Goal: Find specific page/section: Find specific page/section

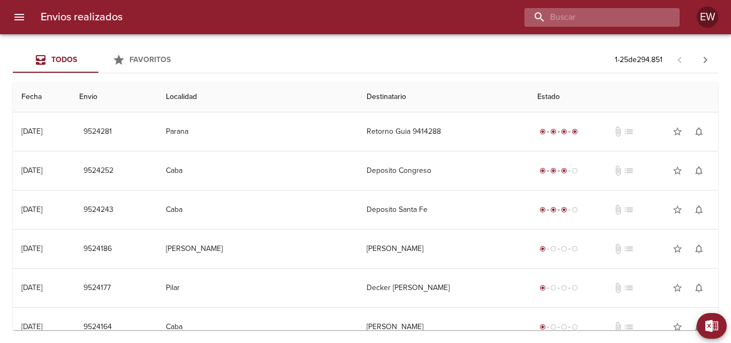
click at [603, 25] on input "buscar" at bounding box center [592, 17] width 137 height 19
type input "EL MAKAKU"
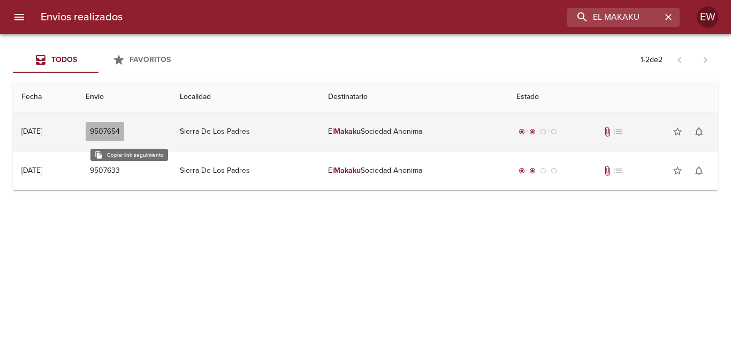
click at [120, 132] on span "9507654" at bounding box center [105, 131] width 30 height 13
click at [347, 129] on td "El Makaku Sociedad Anonima" at bounding box center [413, 131] width 188 height 39
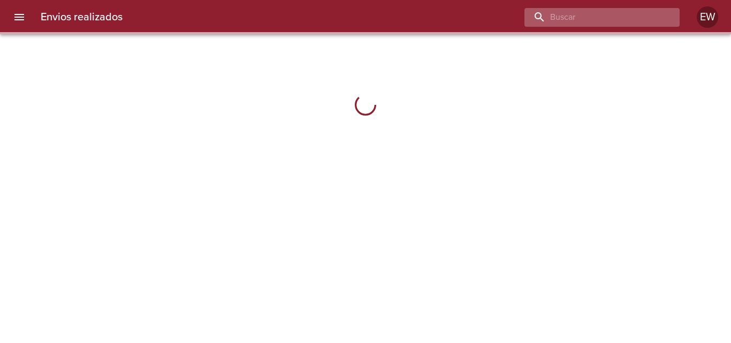
click at [585, 19] on input "buscar" at bounding box center [592, 17] width 137 height 19
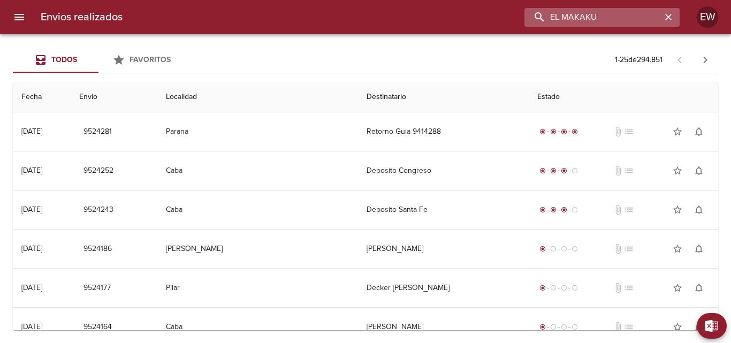
type input "EL MAKAKU"
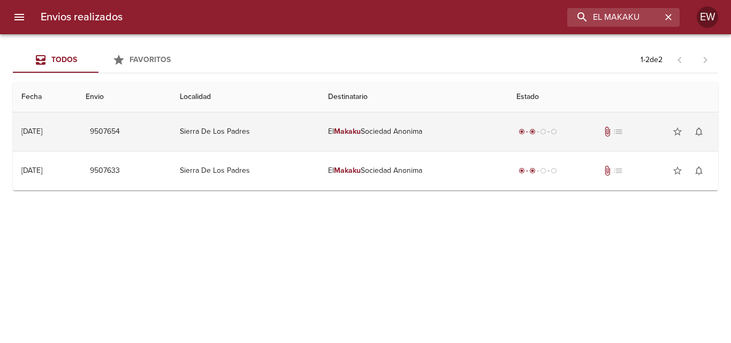
click at [355, 134] on em "Makaku" at bounding box center [347, 131] width 27 height 9
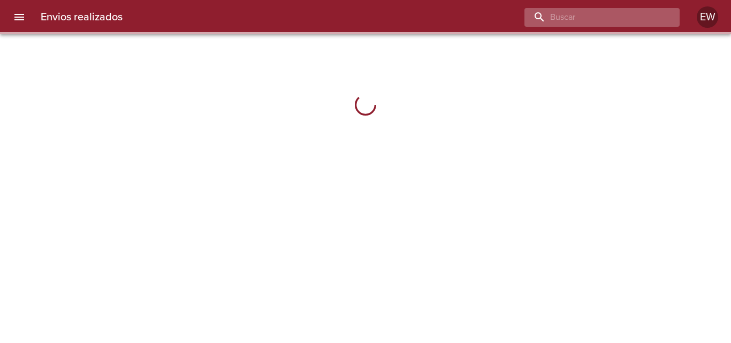
click at [582, 12] on input "buscar" at bounding box center [592, 17] width 137 height 19
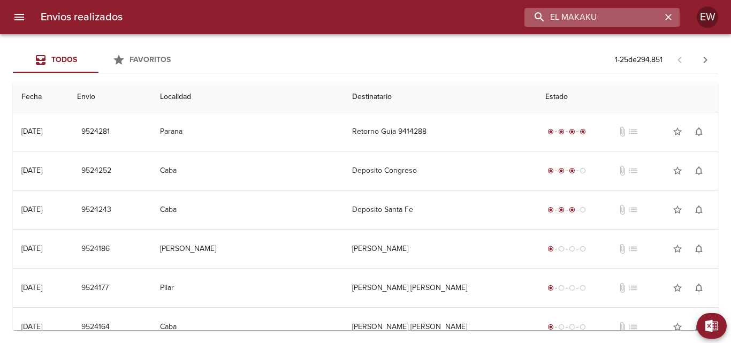
type input "EL MAKAKU"
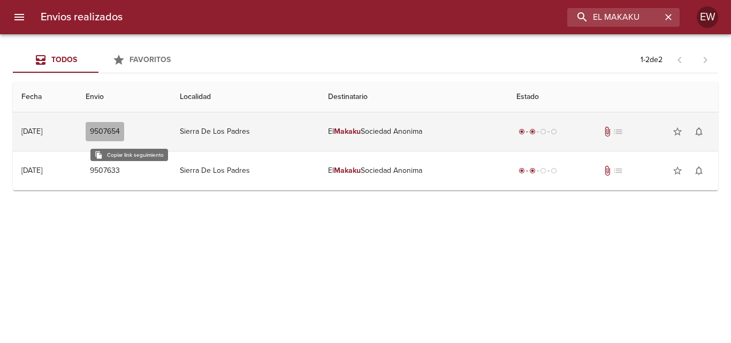
click at [120, 136] on span "9507654" at bounding box center [105, 131] width 30 height 13
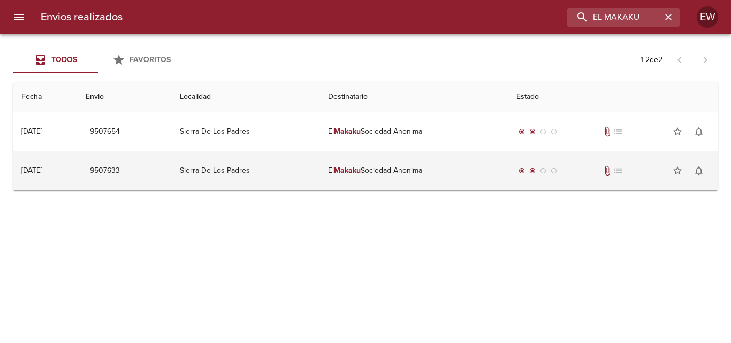
click at [361, 168] on em "Makaku" at bounding box center [347, 170] width 27 height 9
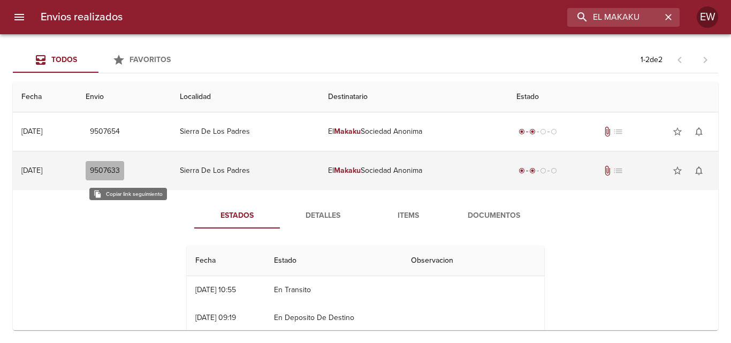
drag, startPoint x: 130, startPoint y: 168, endPoint x: 129, endPoint y: 174, distance: 6.0
click at [120, 174] on span "9507633" at bounding box center [105, 170] width 30 height 13
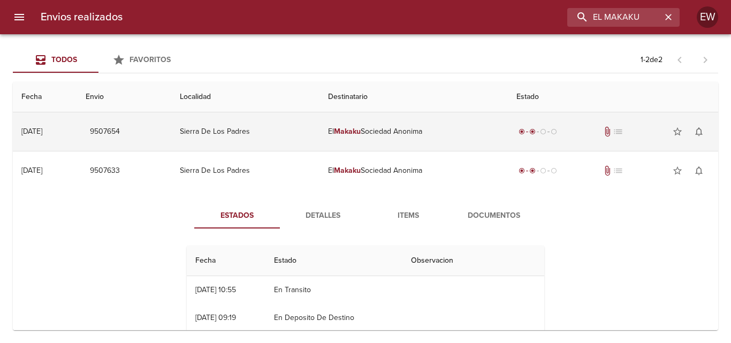
click at [231, 133] on td "Sierra De Los Padres" at bounding box center [245, 131] width 148 height 39
